Goal: Information Seeking & Learning: Learn about a topic

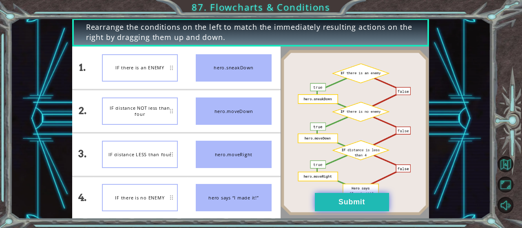
click at [370, 199] on button "Submit" at bounding box center [352, 202] width 74 height 18
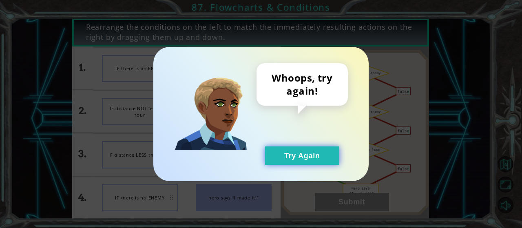
click at [304, 149] on button "Try Again" at bounding box center [302, 155] width 74 height 18
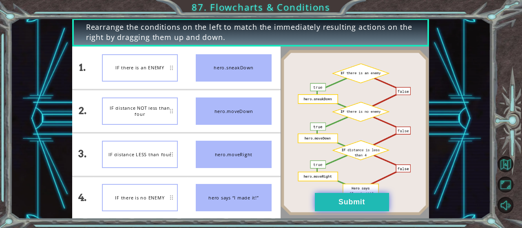
click at [318, 200] on button "Submit" at bounding box center [352, 202] width 74 height 18
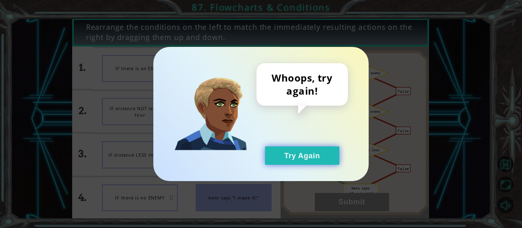
click at [300, 154] on button "Try Again" at bounding box center [302, 155] width 74 height 18
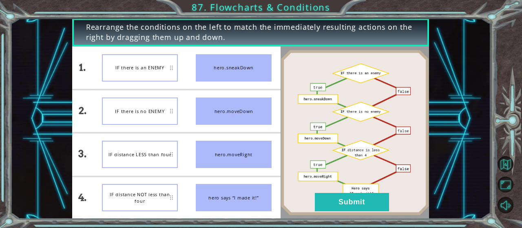
click at [367, 216] on div at bounding box center [355, 132] width 148 height 173
click at [367, 204] on button "Submit" at bounding box center [352, 202] width 74 height 18
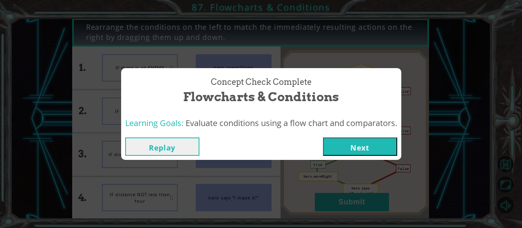
click at [352, 154] on button "Next" at bounding box center [360, 146] width 74 height 18
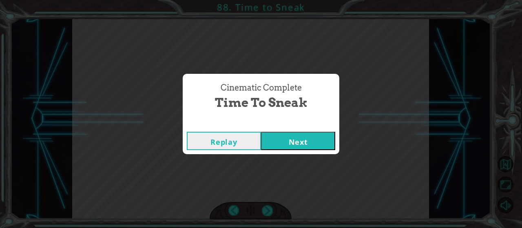
click at [314, 139] on button "Next" at bounding box center [298, 141] width 74 height 18
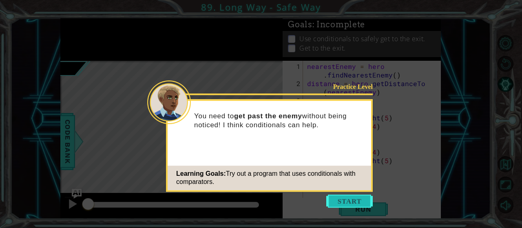
click at [365, 202] on button "Start" at bounding box center [349, 201] width 46 height 13
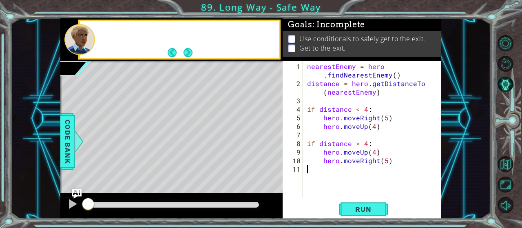
click at [365, 202] on button "Run" at bounding box center [363, 209] width 49 height 16
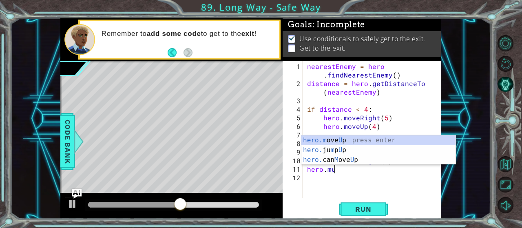
scroll to position [0, 1]
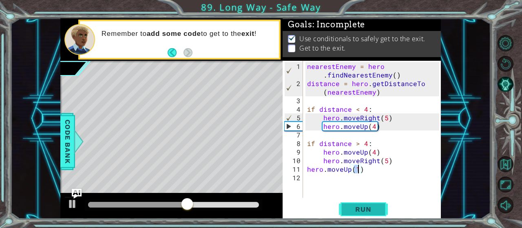
type textarea "hero.moveUp(1)"
click at [373, 205] on button "Run" at bounding box center [363, 209] width 49 height 16
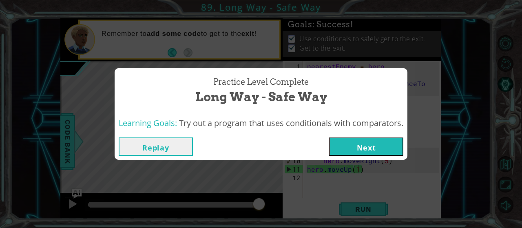
click at [381, 153] on button "Next" at bounding box center [366, 146] width 74 height 18
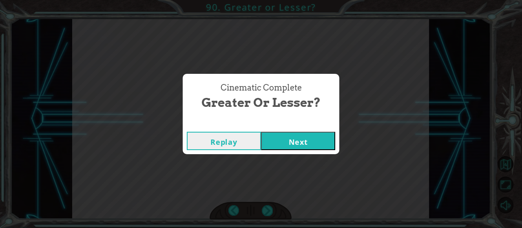
click at [261, 132] on button "Next" at bounding box center [298, 141] width 74 height 18
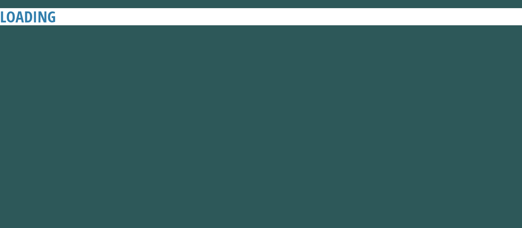
click at [261, 132] on button "Next" at bounding box center [298, 141] width 74 height 18
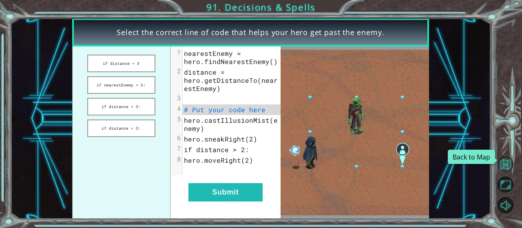
click at [503, 164] on button "Back to Map" at bounding box center [506, 164] width 16 height 16
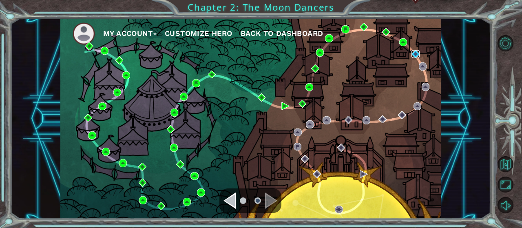
click at [414, 55] on img at bounding box center [415, 54] width 8 height 8
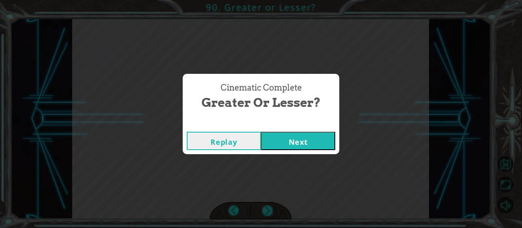
click at [261, 132] on button "Next" at bounding box center [298, 141] width 74 height 18
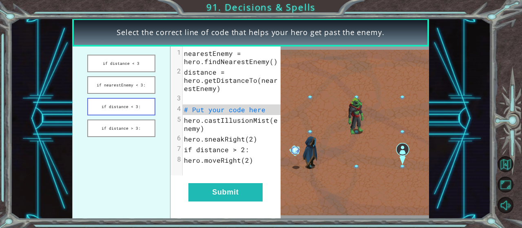
click at [135, 107] on button "if distance < 3:" at bounding box center [121, 107] width 68 height 18
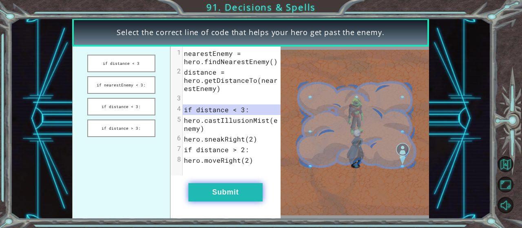
click at [239, 186] on button "Submit" at bounding box center [225, 192] width 74 height 18
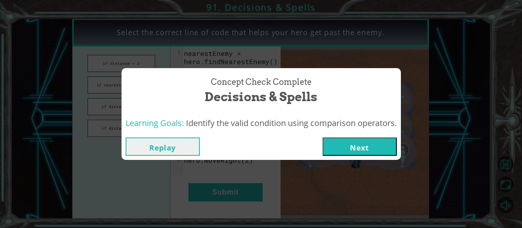
click at [356, 151] on button "Next" at bounding box center [360, 146] width 74 height 18
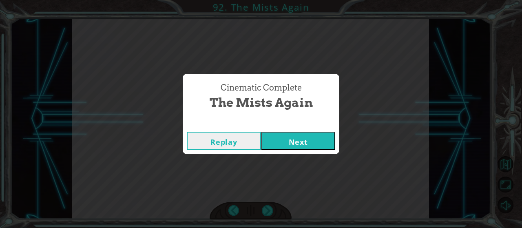
click at [303, 144] on button "Next" at bounding box center [298, 141] width 74 height 18
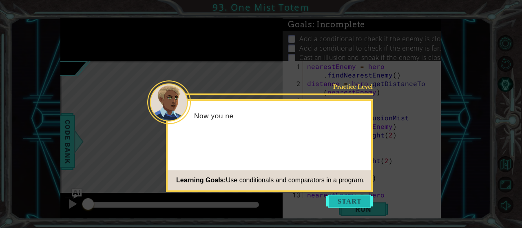
scroll to position [43, 0]
click at [345, 201] on button "Start" at bounding box center [349, 201] width 46 height 13
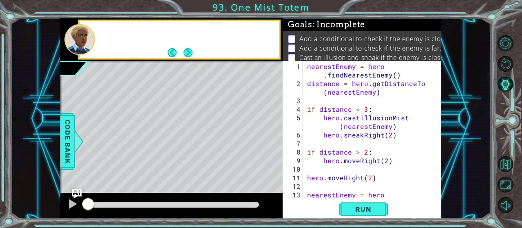
scroll to position [0, 0]
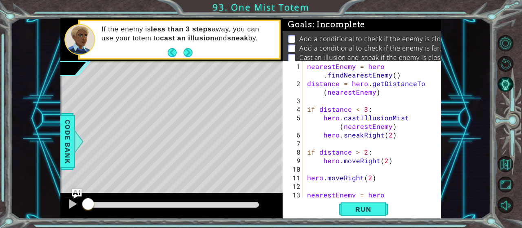
drag, startPoint x: 413, startPoint y: 46, endPoint x: 376, endPoint y: 50, distance: 37.3
click at [376, 50] on p "Add a conditional to check if the enemy is far." at bounding box center [370, 48] width 142 height 9
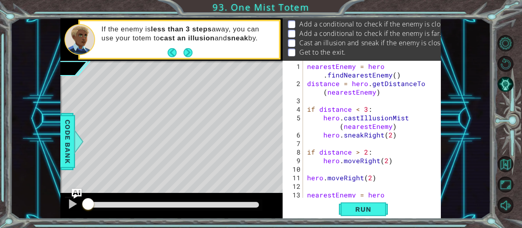
scroll to position [0, 9]
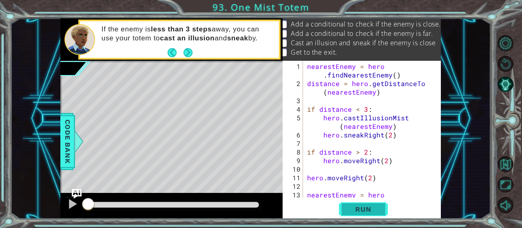
click at [372, 211] on span "Run" at bounding box center [363, 209] width 32 height 8
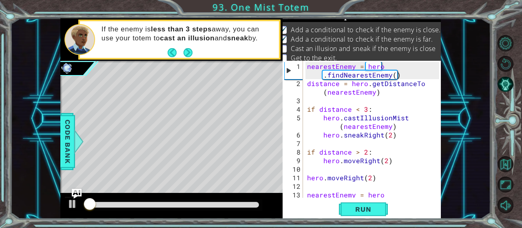
scroll to position [7, 0]
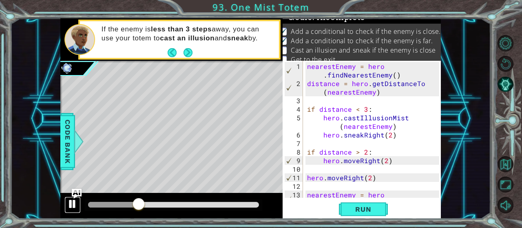
click at [71, 208] on div at bounding box center [72, 204] width 11 height 11
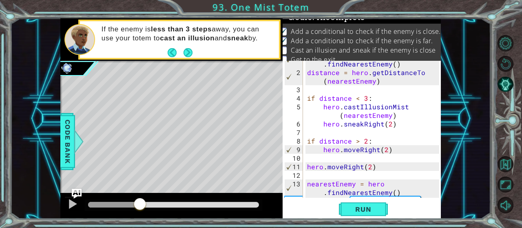
scroll to position [10, 0]
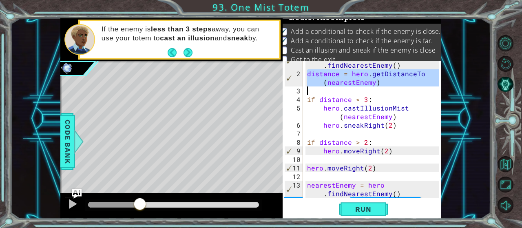
drag, startPoint x: 307, startPoint y: 73, endPoint x: 386, endPoint y: 86, distance: 79.7
click at [386, 86] on div "nearestEnemy = hero . findNearestEnemy ( ) distance = hero . getDistanceTo ( ne…" at bounding box center [374, 137] width 138 height 171
type textarea "distance = hero.getDistanceTo(nearestEnemy)"
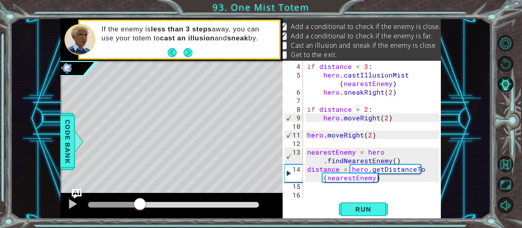
scroll to position [43, 0]
click at [352, 189] on div "if distance < 3 : hero . castIllusionMist ( nearestEnemy ) hero . sneakRight ( …" at bounding box center [374, 139] width 138 height 154
click at [316, 195] on div "if distance < 3 : hero . castIllusionMist ( nearestEnemy ) hero . sneakRight ( …" at bounding box center [374, 139] width 138 height 154
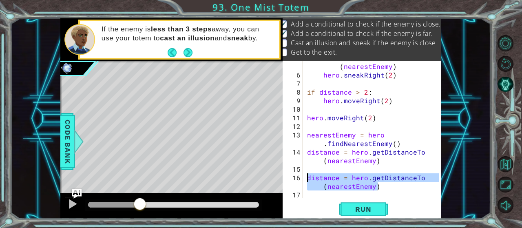
drag, startPoint x: 385, startPoint y: 186, endPoint x: 306, endPoint y: 176, distance: 79.0
click at [306, 176] on div "hero . castIllusionMist ( nearestEnemy ) hero . sneakRight ( 2 ) if distance > …" at bounding box center [374, 134] width 138 height 163
type textarea "distance = hero.getDistanceTo(nearestEnemy)"
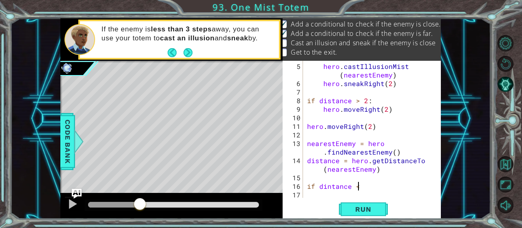
scroll to position [0, 3]
type textarea "if dintance <3:"
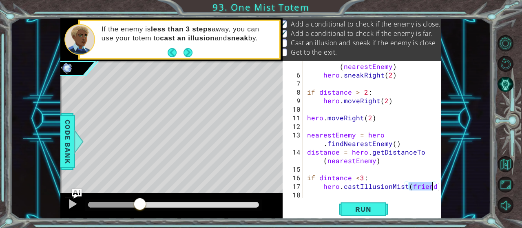
scroll to position [0, 6]
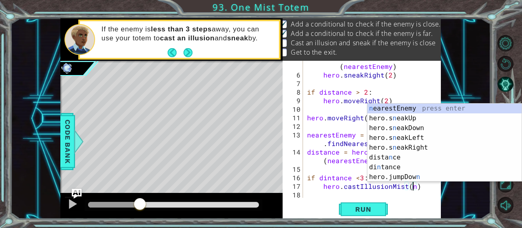
type textarea "hero.castIllusionMist(nearestEnemy)"
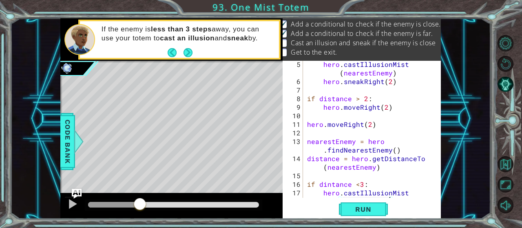
scroll to position [69, 0]
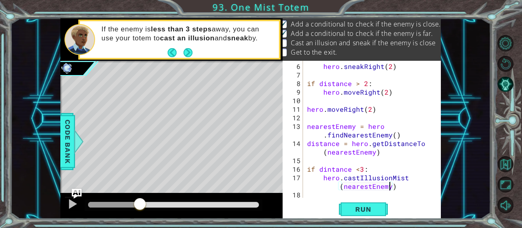
click at [417, 190] on div "hero . sneakRight ( 2 ) if distance > 2 : hero . moveRight ( 2 ) hero . moveRig…" at bounding box center [374, 139] width 138 height 154
click at [402, 186] on div "hero . sneakRight ( 2 ) if distance > 2 : hero . moveRight ( 2 ) hero . moveRig…" at bounding box center [374, 139] width 138 height 154
type textarea "hero.castIllusionMist(nearestEnemy)"
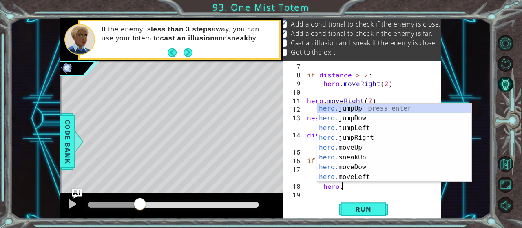
scroll to position [0, 2]
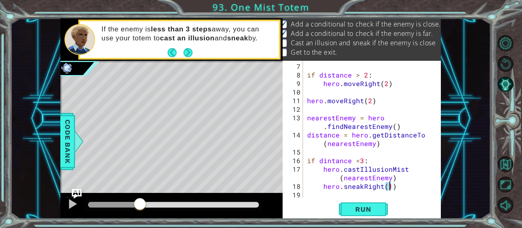
type textarea "hero.sneakRight(2)"
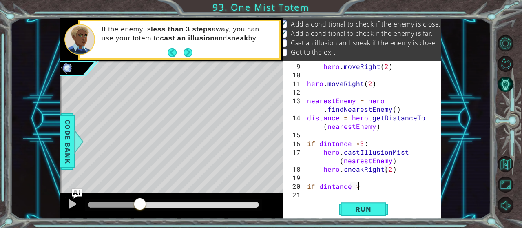
scroll to position [0, 3]
type textarea "if dintance >2:"
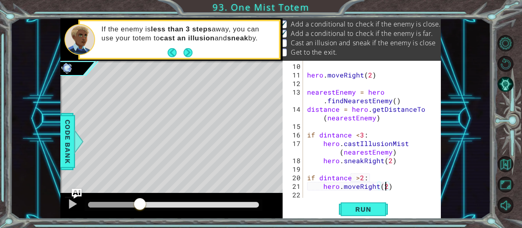
scroll to position [0, 4]
click at [356, 206] on span "Run" at bounding box center [363, 209] width 32 height 8
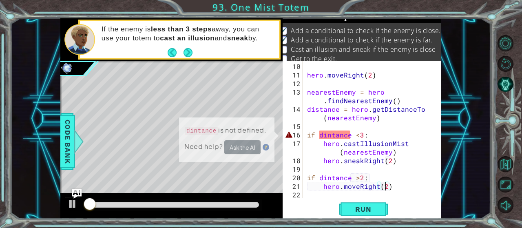
scroll to position [7, 0]
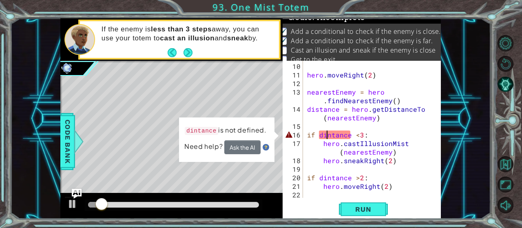
click at [326, 135] on div "hero . moveRight ( 2 ) nearestEnemy = hero . findNearestEnemy ( ) distance = he…" at bounding box center [374, 139] width 138 height 154
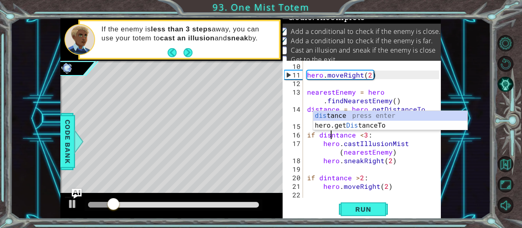
click at [295, 155] on div "17" at bounding box center [293, 147] width 19 height 17
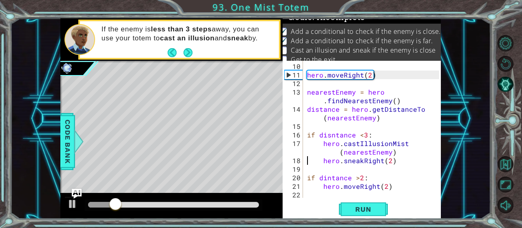
click at [309, 156] on div "hero . moveRight ( 2 ) nearestEnemy = hero . findNearestEnemy ( ) distance = he…" at bounding box center [374, 139] width 138 height 154
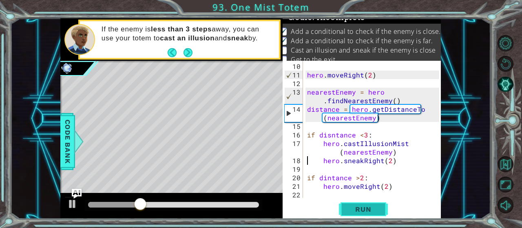
click at [370, 208] on span "Run" at bounding box center [363, 209] width 32 height 8
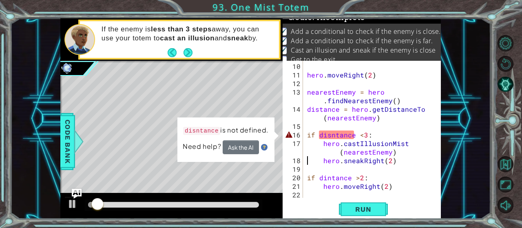
click at [335, 134] on div "hero . moveRight ( 2 ) nearestEnemy = hero . findNearestEnemy ( ) distance = he…" at bounding box center [374, 139] width 138 height 154
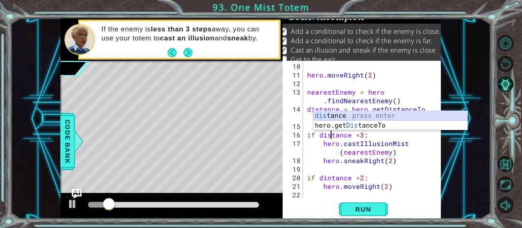
click at [340, 115] on div "dis tance press enter hero.get Dis tanceTo press enter" at bounding box center [390, 130] width 155 height 39
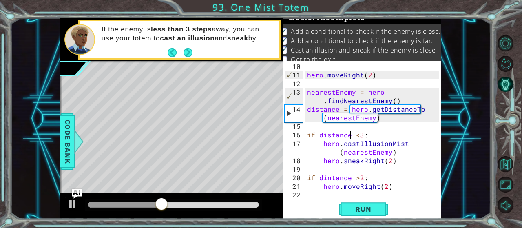
click at [411, 180] on div "hero . moveRight ( 2 ) nearestEnemy = hero . findNearestEnemy ( ) distance = he…" at bounding box center [374, 139] width 138 height 154
click at [360, 179] on div "hero . moveRight ( 2 ) nearestEnemy = hero . findNearestEnemy ( ) distance = he…" at bounding box center [374, 139] width 138 height 154
click at [374, 212] on span "Run" at bounding box center [363, 209] width 32 height 8
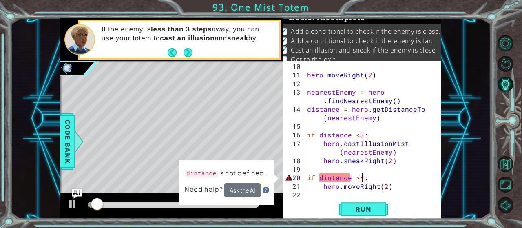
click at [325, 178] on div "hero . moveRight ( 2 ) nearestEnemy = hero . findNearestEnemy ( ) distance = he…" at bounding box center [374, 139] width 138 height 154
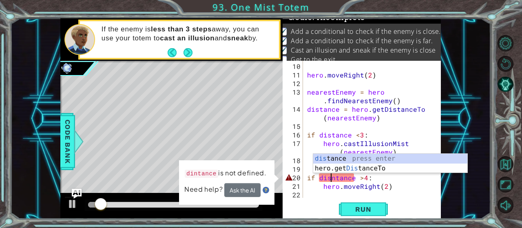
scroll to position [0, 1]
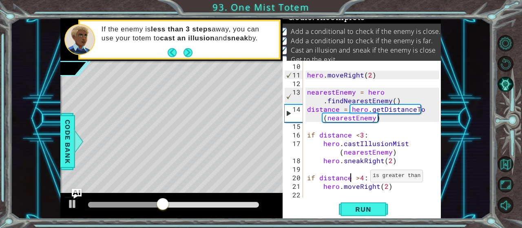
click at [361, 179] on div "hero . moveRight ( 2 ) nearestEnemy = hero . findNearestEnemy ( ) distance = he…" at bounding box center [374, 139] width 138 height 154
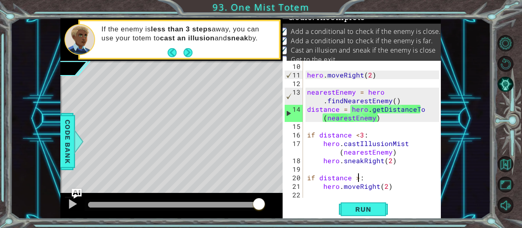
click at [416, 141] on div "hero . moveRight ( 2 ) nearestEnemy = hero . findNearestEnemy ( ) distance = he…" at bounding box center [374, 139] width 138 height 154
click at [358, 175] on div "hero . moveRight ( 2 ) nearestEnemy = hero . findNearestEnemy ( ) distance = he…" at bounding box center [374, 139] width 138 height 154
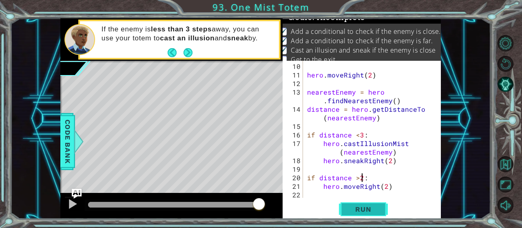
type textarea "if distance >2:"
click at [363, 212] on span "Run" at bounding box center [363, 209] width 32 height 8
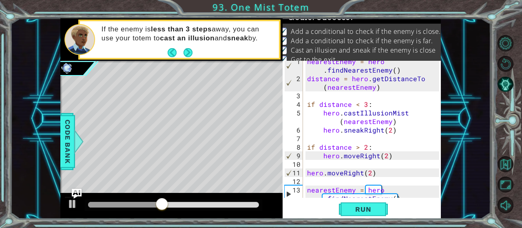
scroll to position [54, 0]
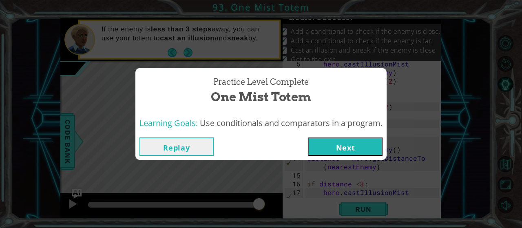
click at [356, 153] on button "Next" at bounding box center [345, 146] width 74 height 18
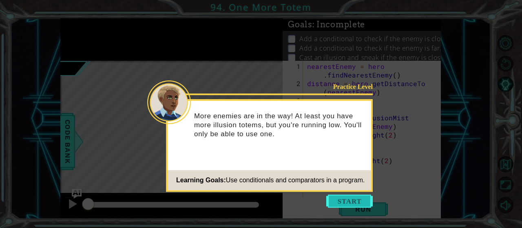
click at [359, 198] on button "Start" at bounding box center [349, 201] width 46 height 13
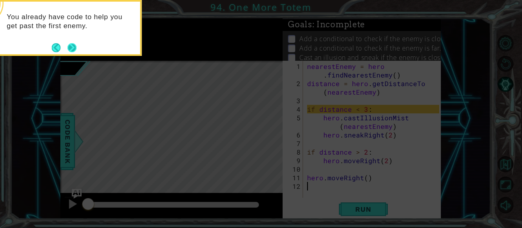
click at [77, 48] on button "Next" at bounding box center [72, 48] width 12 height 12
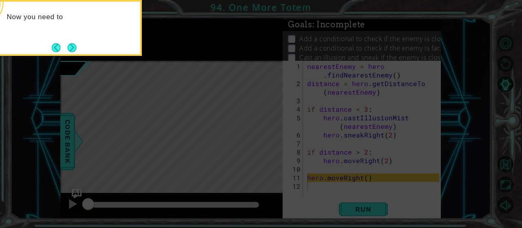
click at [77, 48] on button "Next" at bounding box center [71, 47] width 15 height 15
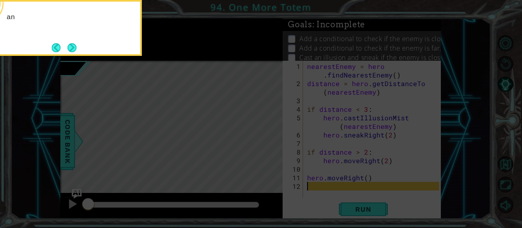
click at [77, 48] on button "Next" at bounding box center [71, 47] width 11 height 11
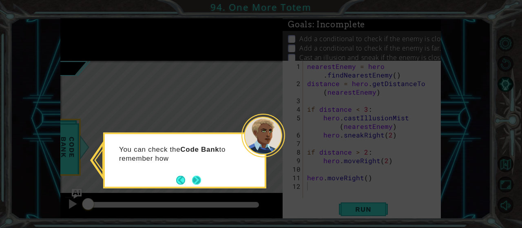
click at [199, 179] on button "Next" at bounding box center [196, 180] width 12 height 12
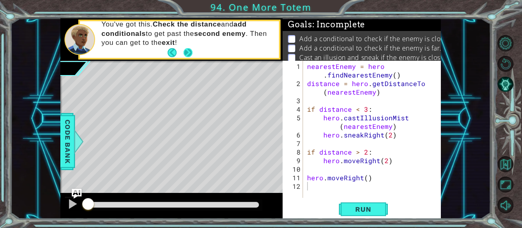
click at [191, 53] on button "Next" at bounding box center [187, 52] width 15 height 15
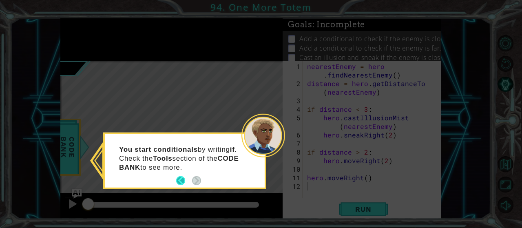
click at [185, 183] on button "Back" at bounding box center [184, 180] width 16 height 9
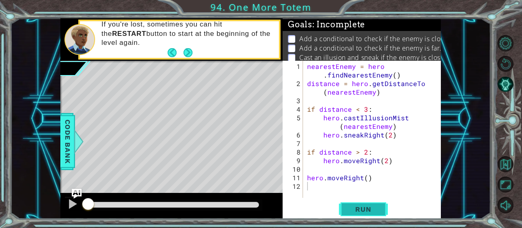
click at [365, 214] on button "Run" at bounding box center [363, 209] width 49 height 16
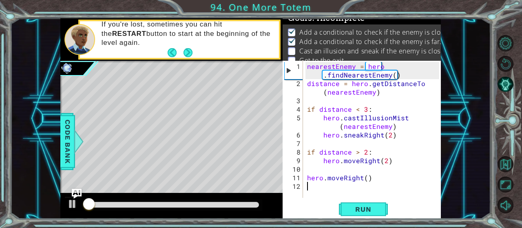
scroll to position [7, 0]
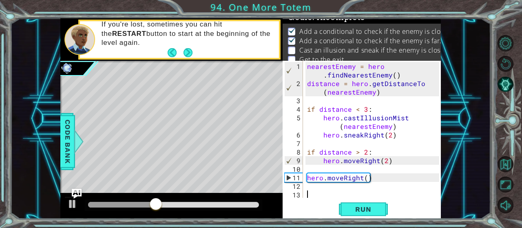
type textarea "d"
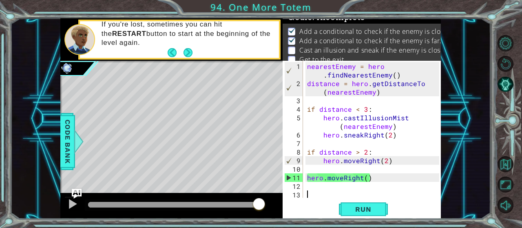
type textarea "n"
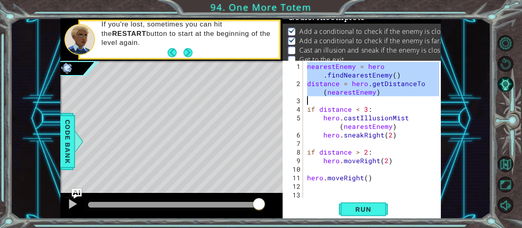
drag, startPoint x: 306, startPoint y: 66, endPoint x: 392, endPoint y: 100, distance: 92.1
click at [392, 100] on div "nearestEnemy = hero . findNearestEnemy ( ) distance = hero . getDistanceTo ( ne…" at bounding box center [374, 143] width 138 height 163
type textarea "distance = hero.getDistanceTo(nearestEnemy)"
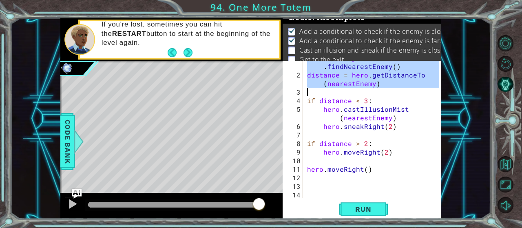
scroll to position [9, 0]
click at [310, 185] on div "nearestEnemy = hero . findNearestEnemy ( ) distance = hero . getDistanceTo ( ne…" at bounding box center [374, 134] width 138 height 163
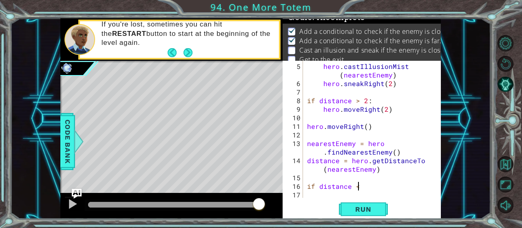
scroll to position [0, 3]
type textarea "if distance <3:"
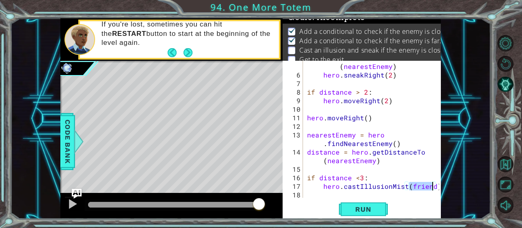
scroll to position [0, 6]
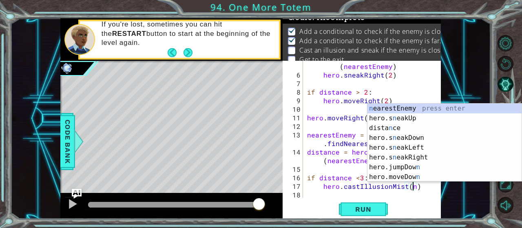
type textarea "hero.castIllusionMist(nearestEnemy)"
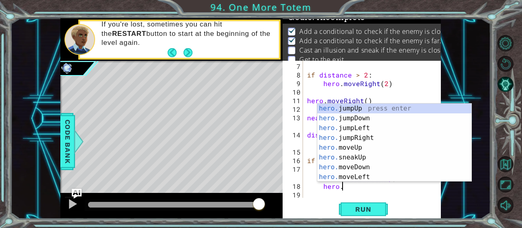
scroll to position [0, 2]
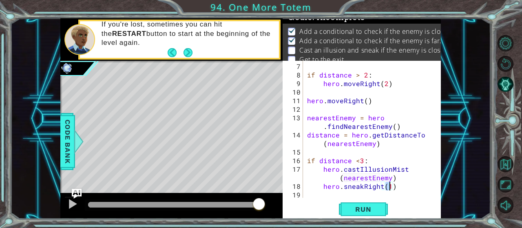
type textarea "hero.sneakRight(3)"
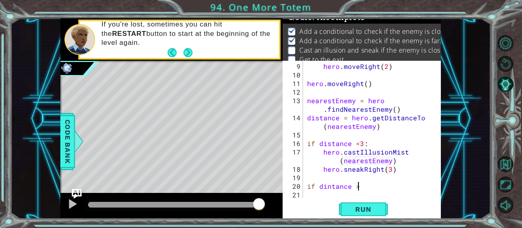
scroll to position [0, 2]
type textarea "if dintance >2"
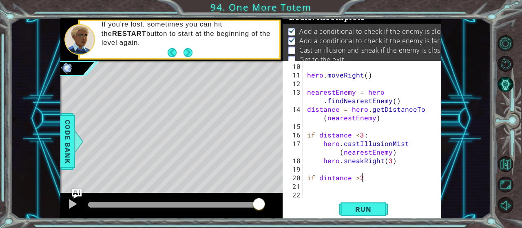
type textarea "if dintance >2:"
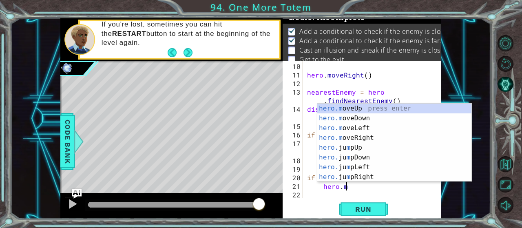
scroll to position [0, 2]
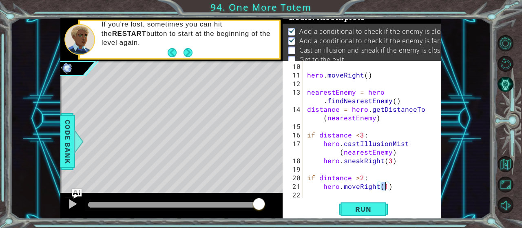
type textarea "hero.moveRight(3)"
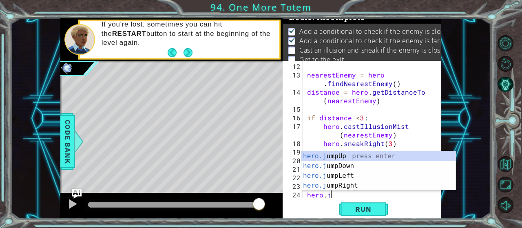
scroll to position [0, 4]
type textarea "hero.moveUp(1)hero.ju"
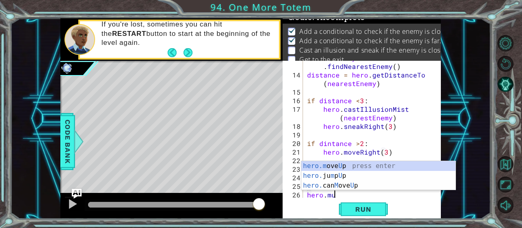
scroll to position [0, 1]
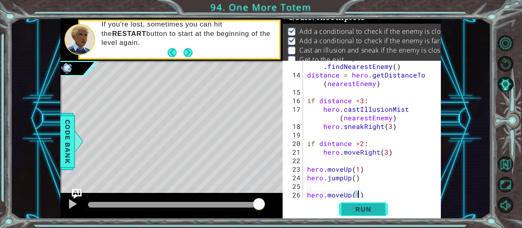
click at [362, 213] on span "Run" at bounding box center [363, 209] width 32 height 8
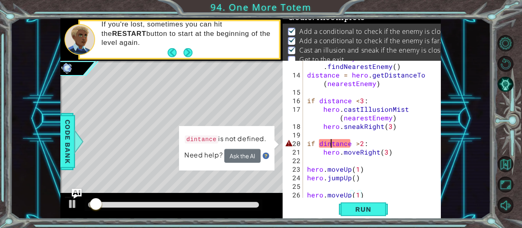
click at [331, 144] on div "nearestEnemy = hero . findNearestEnemy ( ) distance = hero . getDistanceTo ( ne…" at bounding box center [374, 134] width 138 height 163
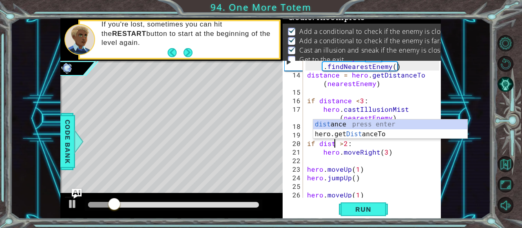
scroll to position [0, 2]
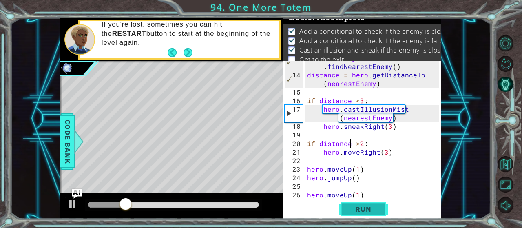
type textarea "if distance >2:"
click at [360, 215] on button "Run" at bounding box center [363, 209] width 49 height 16
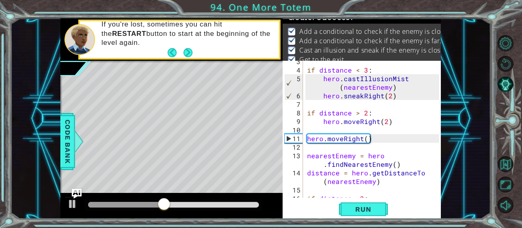
scroll to position [39, 0]
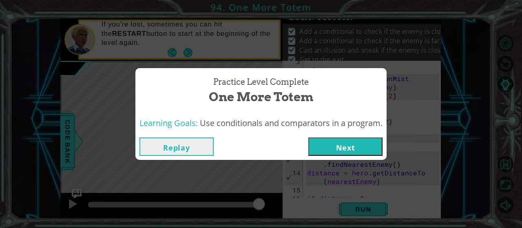
click at [346, 144] on button "Next" at bounding box center [345, 146] width 74 height 18
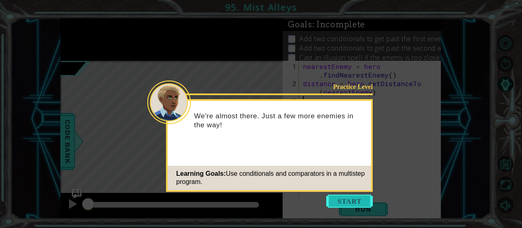
click at [345, 198] on button "Start" at bounding box center [349, 201] width 46 height 13
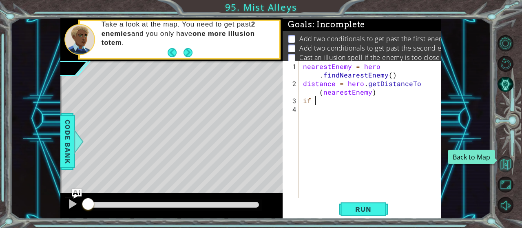
type textarea "if"
click at [511, 166] on button "Back to Map" at bounding box center [506, 164] width 16 height 16
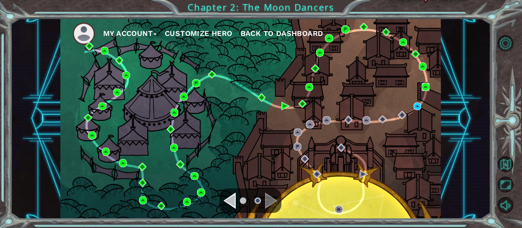
click at [425, 88] on img at bounding box center [426, 87] width 8 height 8
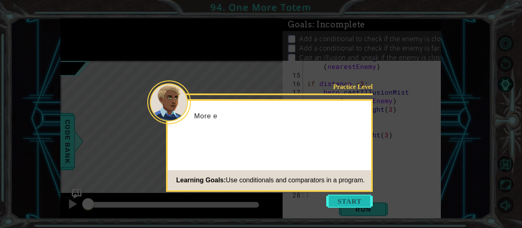
scroll to position [154, 0]
click at [341, 199] on button "Start" at bounding box center [349, 201] width 46 height 13
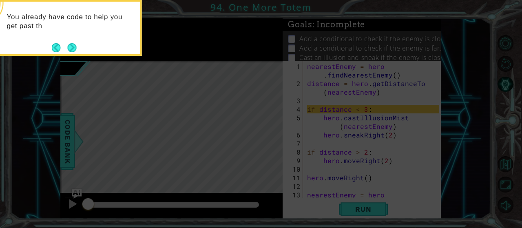
click at [488, 73] on icon at bounding box center [261, 114] width 522 height 228
drag, startPoint x: 463, startPoint y: 80, endPoint x: 200, endPoint y: 56, distance: 263.8
click at [415, 84] on icon at bounding box center [261, 114] width 522 height 228
click at [67, 49] on button "Next" at bounding box center [72, 47] width 13 height 13
click at [67, 49] on button "Next" at bounding box center [72, 47] width 10 height 10
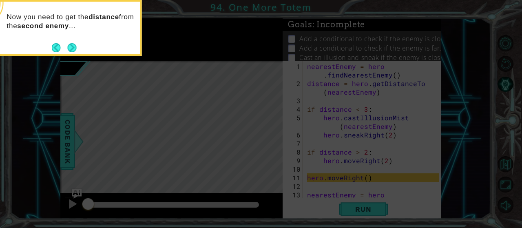
click at [67, 49] on footer at bounding box center [64, 48] width 25 height 12
click at [67, 49] on button "Next" at bounding box center [72, 47] width 10 height 10
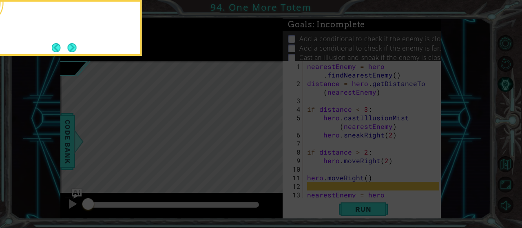
click at [67, 49] on button "Next" at bounding box center [72, 47] width 13 height 13
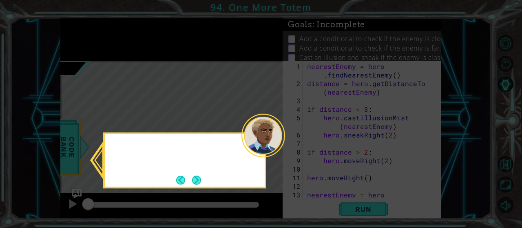
click at [67, 49] on icon at bounding box center [261, 114] width 522 height 228
click at [200, 180] on button "Next" at bounding box center [196, 180] width 15 height 15
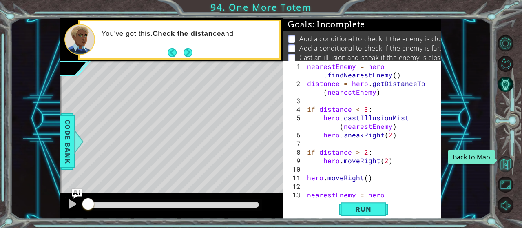
click at [504, 162] on button "Back to Map" at bounding box center [506, 164] width 16 height 16
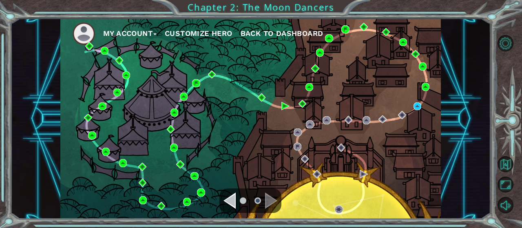
click at [273, 197] on div "Navigate to the next page" at bounding box center [271, 200] width 12 height 16
click at [416, 104] on img at bounding box center [418, 106] width 8 height 8
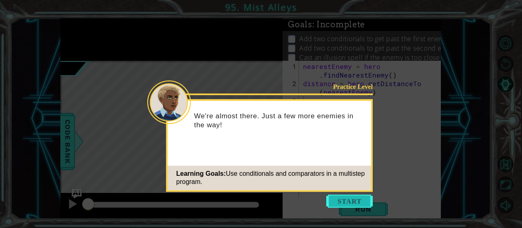
click at [341, 199] on button "Start" at bounding box center [349, 201] width 46 height 13
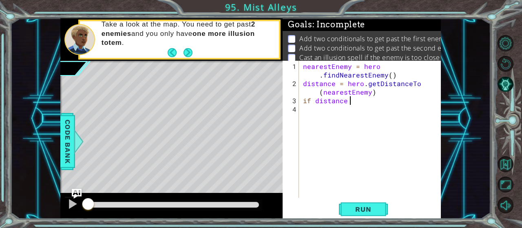
scroll to position [0, 2]
type textarea "if distance <3:"
type textarea "[DOMAIN_NAME]"
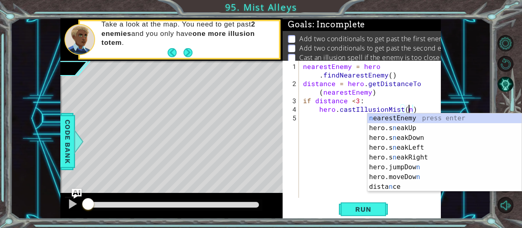
scroll to position [0, 6]
type textarea "hero.castIllusionMist(nearestEnemy)"
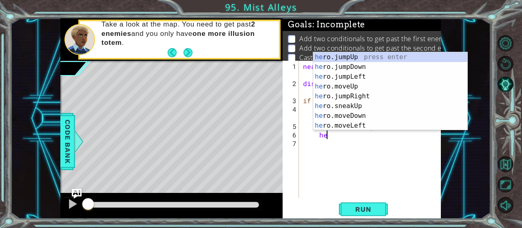
scroll to position [0, 5]
type textarea "h"
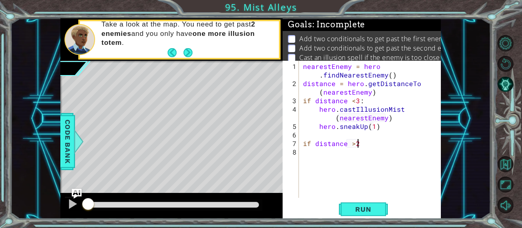
scroll to position [0, 3]
type textarea "if distance >2:"
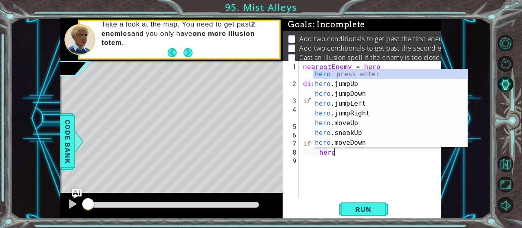
scroll to position [0, 2]
type textarea "heromu"
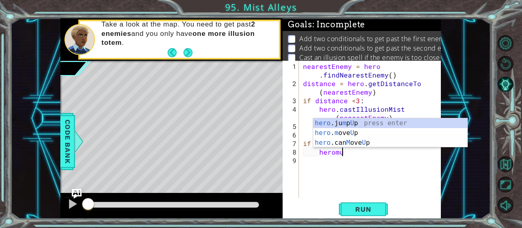
type textarea "2"
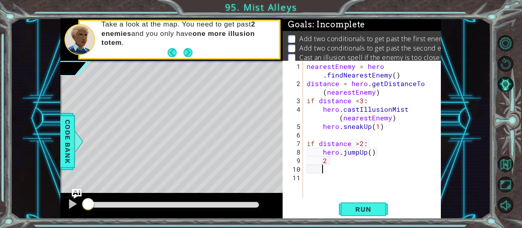
scroll to position [0, 0]
type textarea "2"
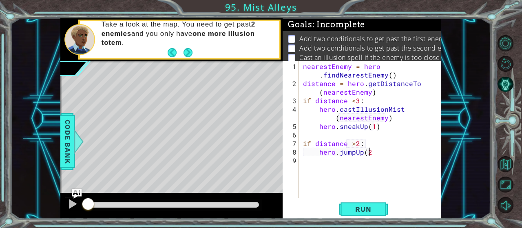
type textarea "hero.jumpUp(2)"
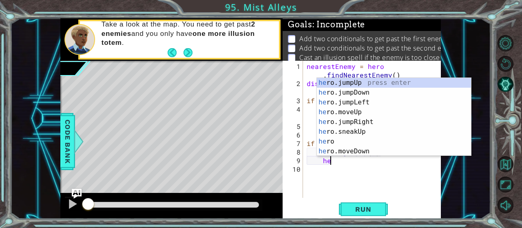
scroll to position [0, 1]
type textarea "h"
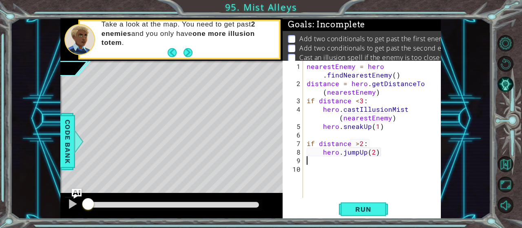
scroll to position [0, 0]
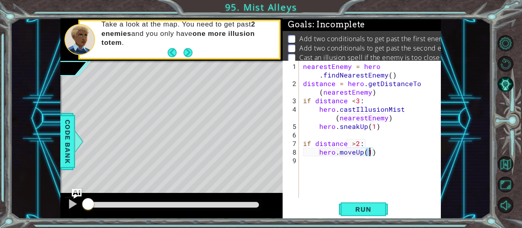
type textarea "hero.moveUp(2)"
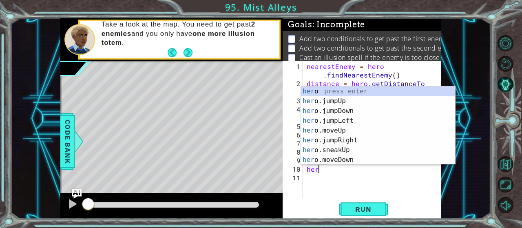
scroll to position [0, 0]
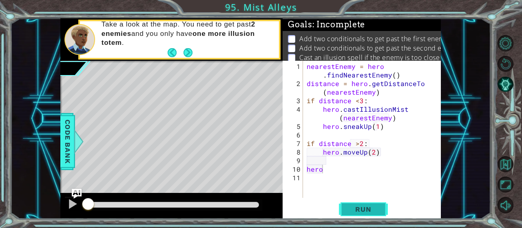
click at [352, 210] on span "Run" at bounding box center [363, 209] width 32 height 8
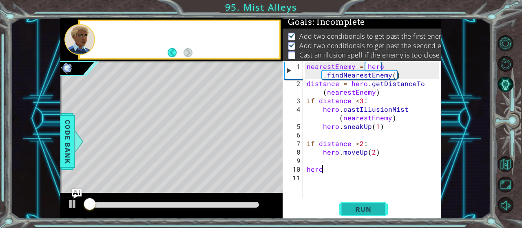
scroll to position [7, 0]
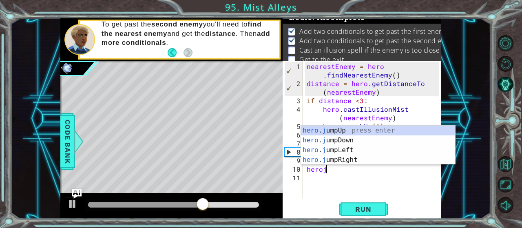
type textarea "herojp"
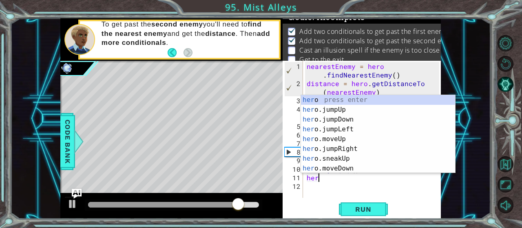
scroll to position [0, 0]
type textarea "heromu"
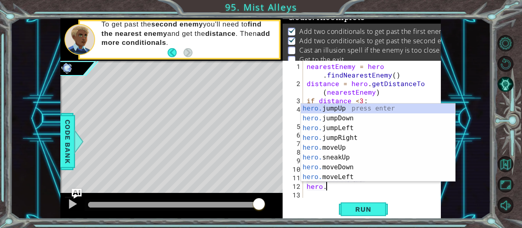
scroll to position [0, 4]
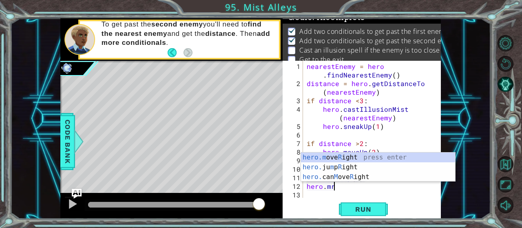
type textarea "hero.moveRight(1)"
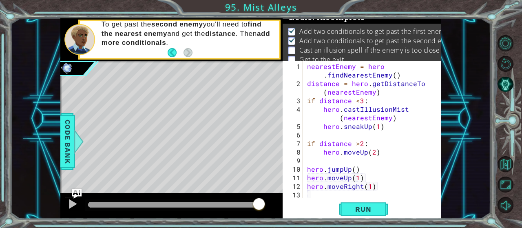
scroll to position [0, 0]
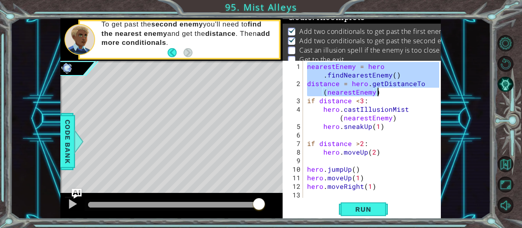
drag, startPoint x: 306, startPoint y: 66, endPoint x: 421, endPoint y: 91, distance: 117.8
click at [421, 91] on div "nearestEnemy = hero . findNearestEnemy ( ) distance = hero . getDistanceTo ( ne…" at bounding box center [374, 143] width 138 height 163
type textarea "nearestEnemy = hero.findNearestEnemy() distance = hero.getDistanceTo(nearestEne…"
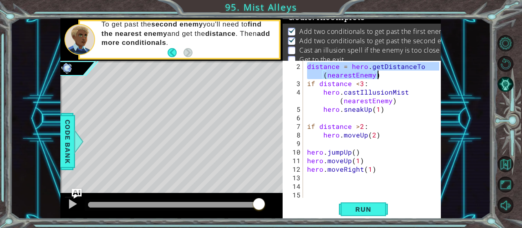
scroll to position [17, 0]
click at [312, 188] on div "distance = hero . getDistanceTo ( nearestEnemy ) if distance < 3 : hero . castI…" at bounding box center [374, 143] width 138 height 163
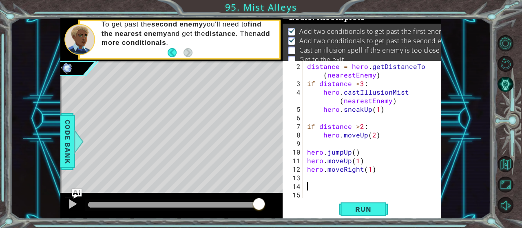
paste textarea "distance = hero.getDistanceTo(nearestEnemy)"
type textarea "distance = hero.getDistanceTo(nearestEnemy)"
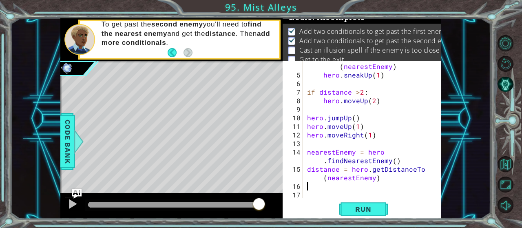
scroll to position [51, 0]
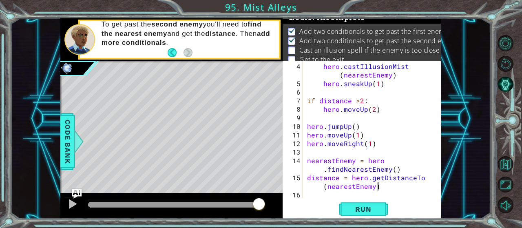
type textarea "distance = hero.getDistanceTo(nearestEnemy)"
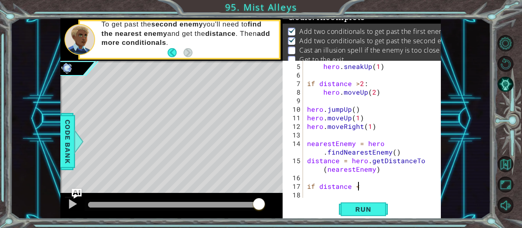
scroll to position [0, 3]
type textarea "if distance <3:"
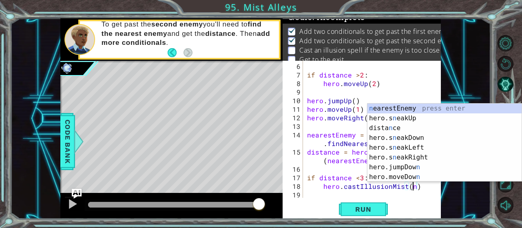
scroll to position [0, 6]
type textarea "hero.castIllusionMist(nearestEnemy)"
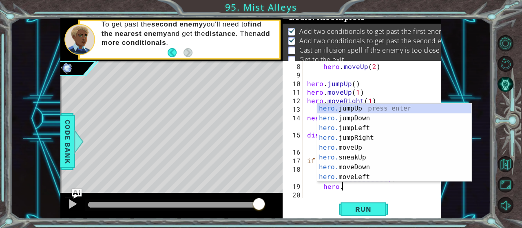
scroll to position [0, 2]
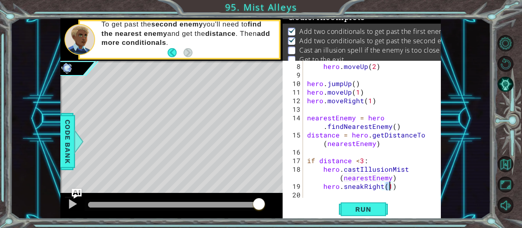
type textarea "hero.sneakRight(2)"
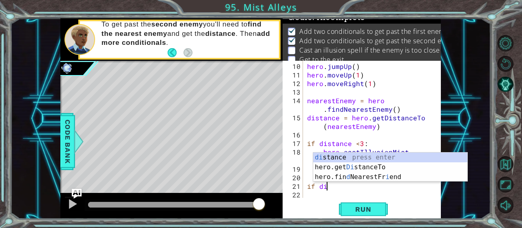
scroll to position [0, 1]
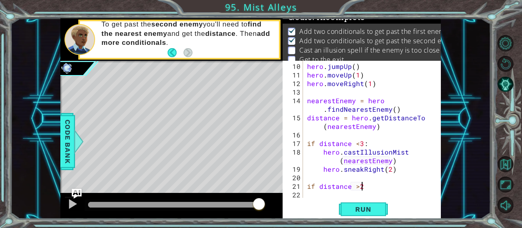
type textarea "if distance >2:"
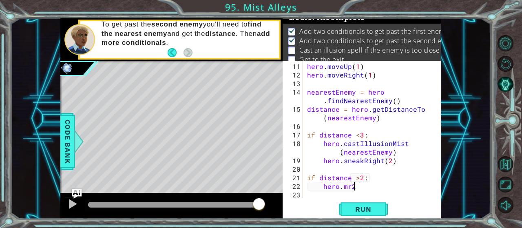
scroll to position [0, 2]
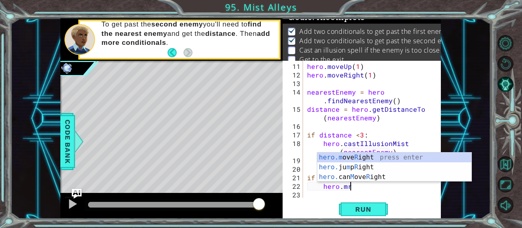
type textarea "hero.moveRight(2)"
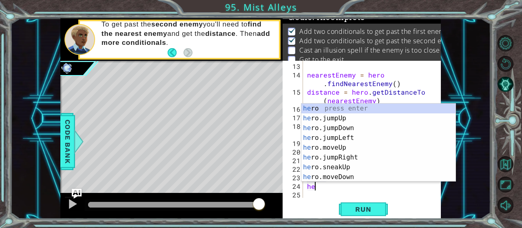
scroll to position [0, 0]
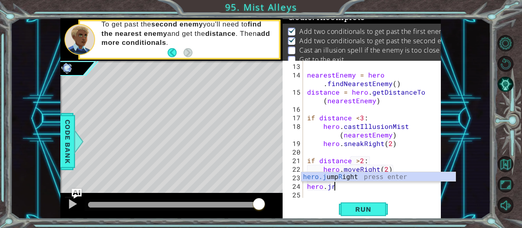
type textarea "hero.jr"
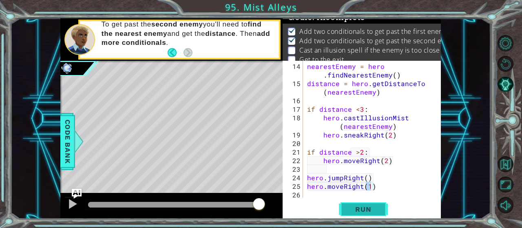
click at [351, 207] on span "Run" at bounding box center [363, 209] width 32 height 8
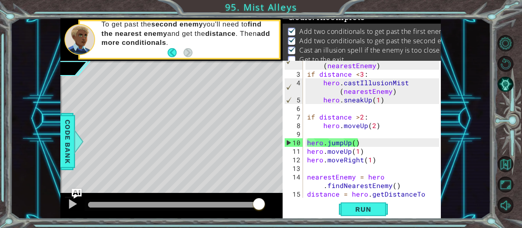
scroll to position [26, 0]
click at [365, 124] on div "distance = hero . getDistanceTo ( nearestEnemy ) if distance < 3 : hero . castI…" at bounding box center [374, 138] width 138 height 171
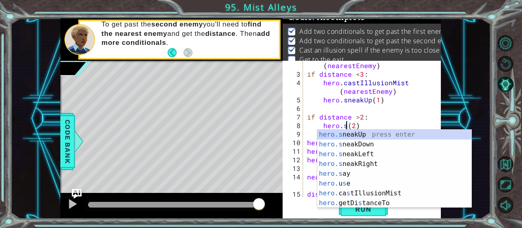
scroll to position [0, 2]
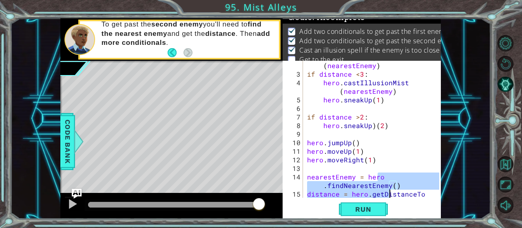
drag, startPoint x: 390, startPoint y: 175, endPoint x: 390, endPoint y: 193, distance: 18.8
click at [390, 193] on div "distance = hero . getDistanceTo ( nearestEnemy ) if distance < 3 : hero . castI…" at bounding box center [374, 138] width 138 height 171
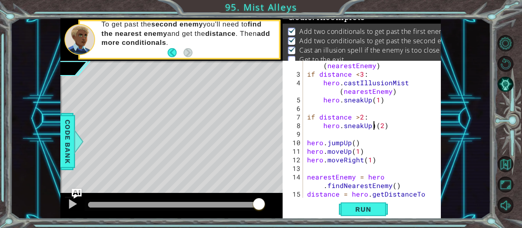
click at [372, 125] on div "distance = hero . getDistanceTo ( nearestEnemy ) if distance < 3 : hero . castI…" at bounding box center [374, 138] width 138 height 171
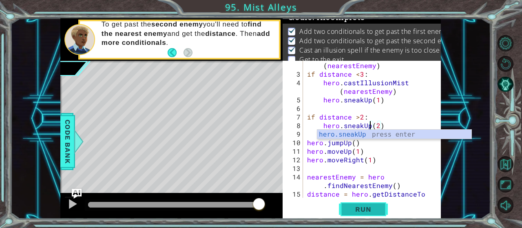
click at [371, 206] on span "Run" at bounding box center [363, 209] width 32 height 8
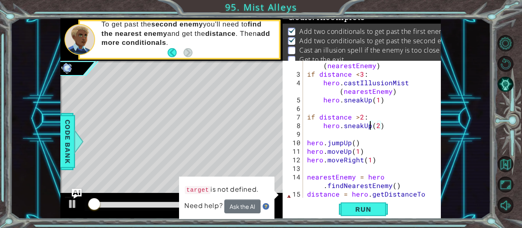
scroll to position [75, 0]
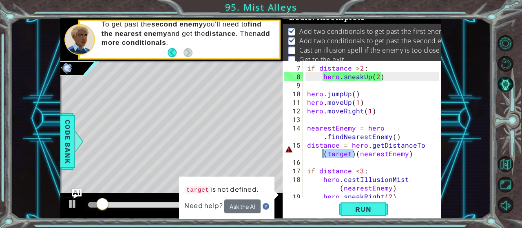
drag, startPoint x: 353, startPoint y: 154, endPoint x: 322, endPoint y: 152, distance: 31.1
click at [322, 152] on div "if distance > 2 : hero . sneakUp ( 2 ) hero . jumpUp ( ) hero . moveUp ( 1 ) he…" at bounding box center [374, 132] width 138 height 154
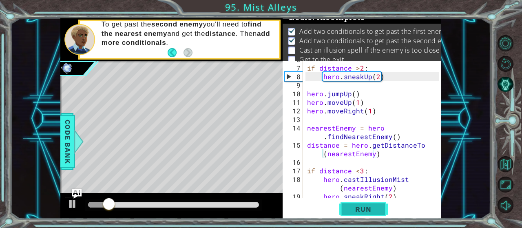
click at [374, 210] on span "Run" at bounding box center [363, 209] width 32 height 8
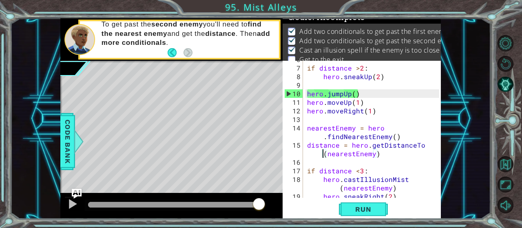
scroll to position [0, 0]
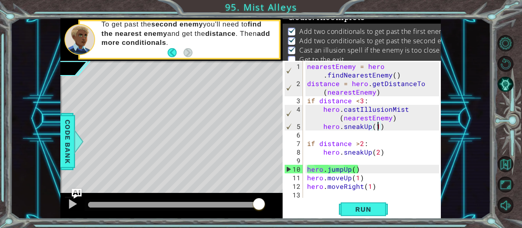
click at [378, 124] on div "nearestEnemy = hero . findNearestEnemy ( ) distance = hero . getDistanceTo ( ne…" at bounding box center [374, 147] width 138 height 171
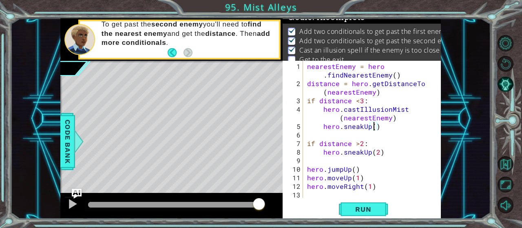
scroll to position [0, 4]
type textarea "hero.sneakUp(2)"
click at [372, 209] on span "Run" at bounding box center [363, 209] width 32 height 8
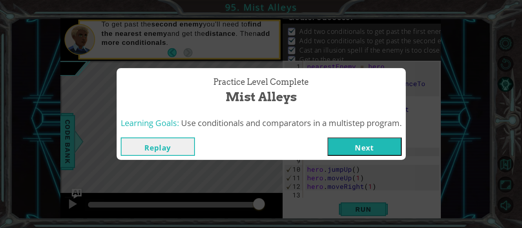
click at [374, 145] on button "Next" at bounding box center [364, 146] width 74 height 18
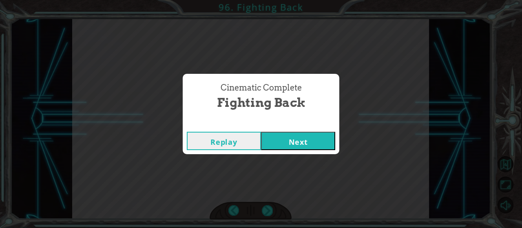
click at [319, 141] on button "Next" at bounding box center [298, 141] width 74 height 18
click at [307, 133] on button "Next" at bounding box center [298, 141] width 74 height 18
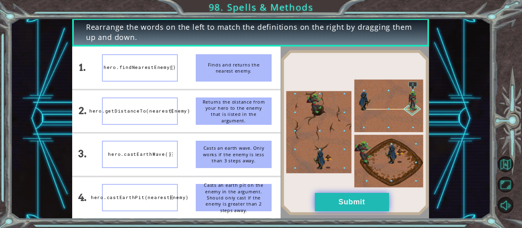
click at [363, 195] on button "Submit" at bounding box center [352, 202] width 74 height 18
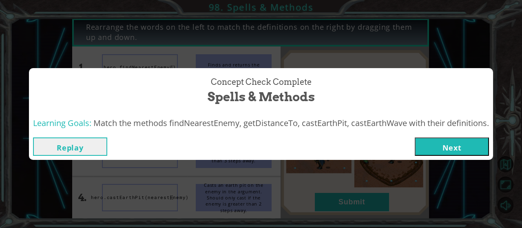
click at [458, 142] on button "Next" at bounding box center [452, 146] width 74 height 18
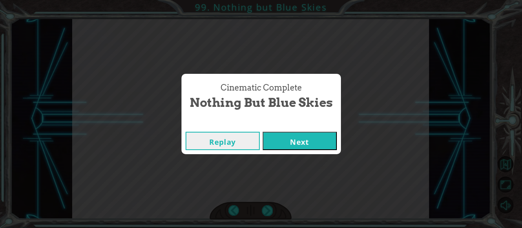
click at [324, 135] on button "Next" at bounding box center [300, 141] width 74 height 18
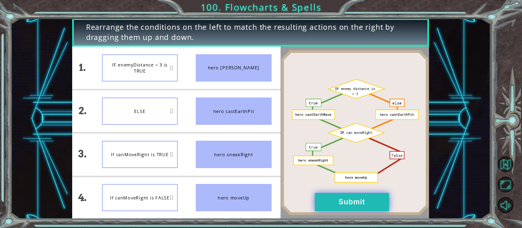
click at [367, 203] on button "Submit" at bounding box center [352, 202] width 74 height 18
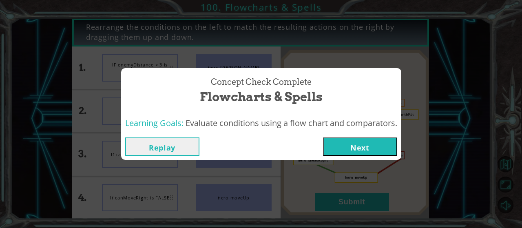
click at [372, 153] on button "Next" at bounding box center [360, 146] width 74 height 18
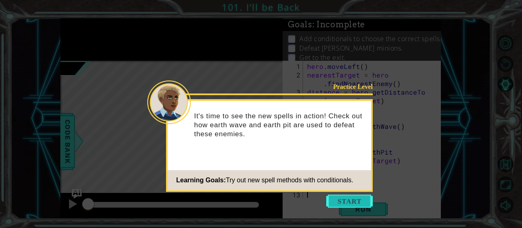
click at [352, 203] on button "Start" at bounding box center [349, 201] width 46 height 13
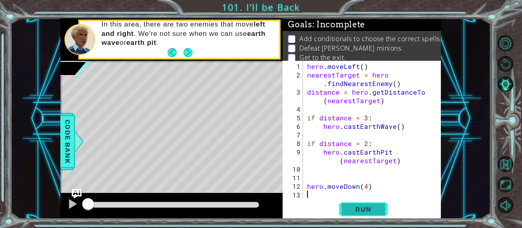
click at [354, 202] on button "Run" at bounding box center [363, 209] width 49 height 16
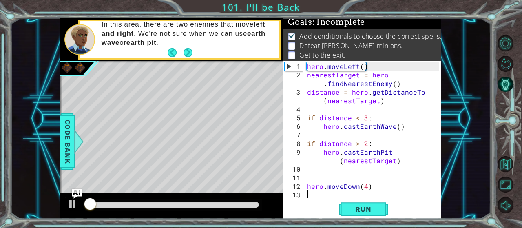
scroll to position [2, 0]
